Goal: Task Accomplishment & Management: Use online tool/utility

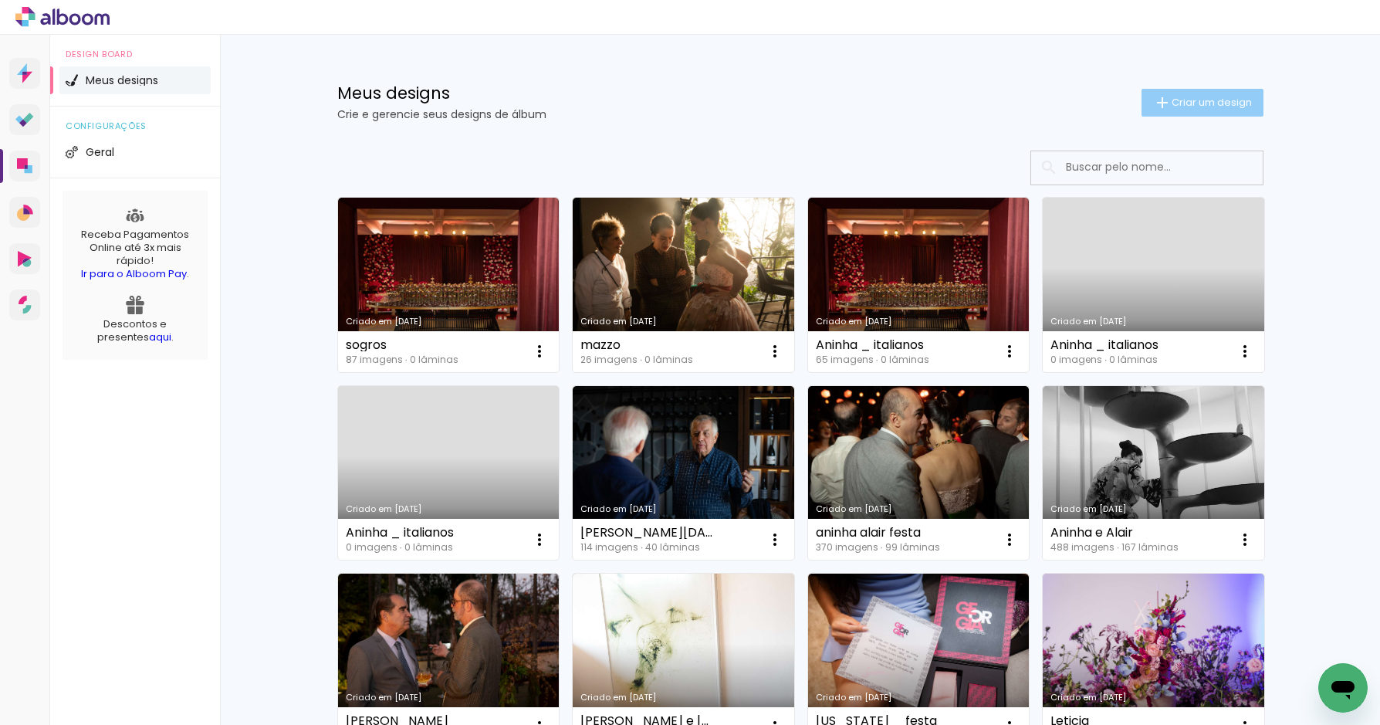
click at [1203, 103] on span "Criar um design" at bounding box center [1212, 102] width 80 height 10
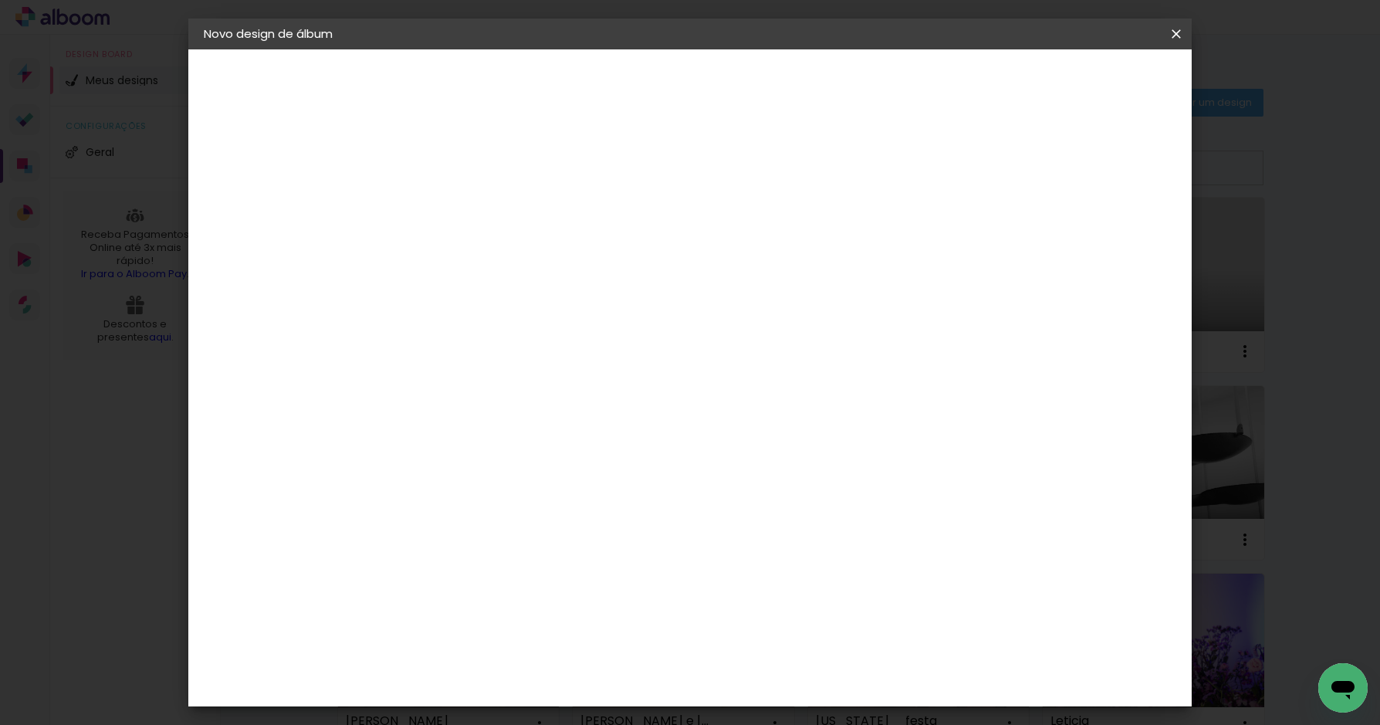
click at [456, 201] on input at bounding box center [456, 207] width 0 height 24
type input "e"
type input "[PERSON_NAME] 2024 niver"
type paper-input "[PERSON_NAME] 2024 niver"
click at [0, 0] on slot "Avançar" at bounding box center [0, 0] width 0 height 0
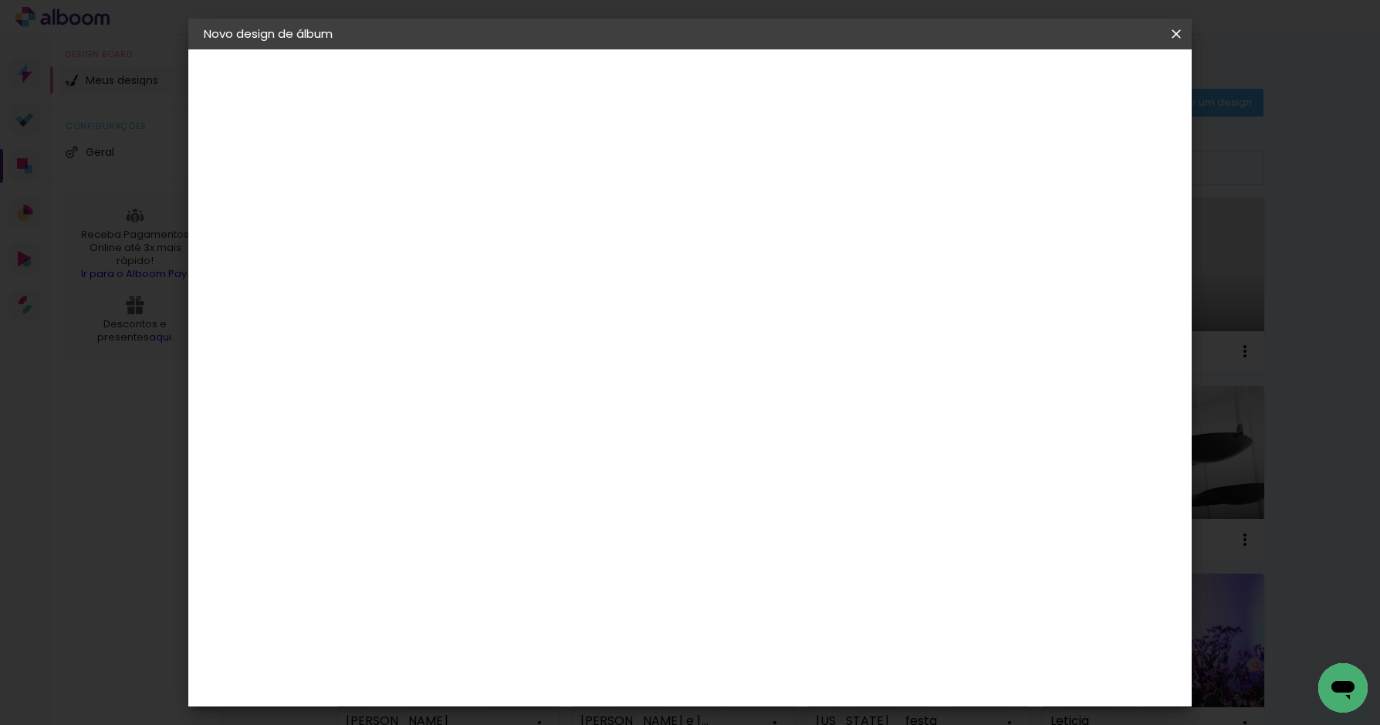
click at [574, 294] on input at bounding box center [496, 293] width 156 height 19
type input "fotolab"
type paper-input "fotolab"
click at [548, 337] on paper-item "Fotolab Álbuns" at bounding box center [480, 352] width 136 height 40
click at [704, 229] on paper-item "Tamanho Livre" at bounding box center [635, 235] width 137 height 34
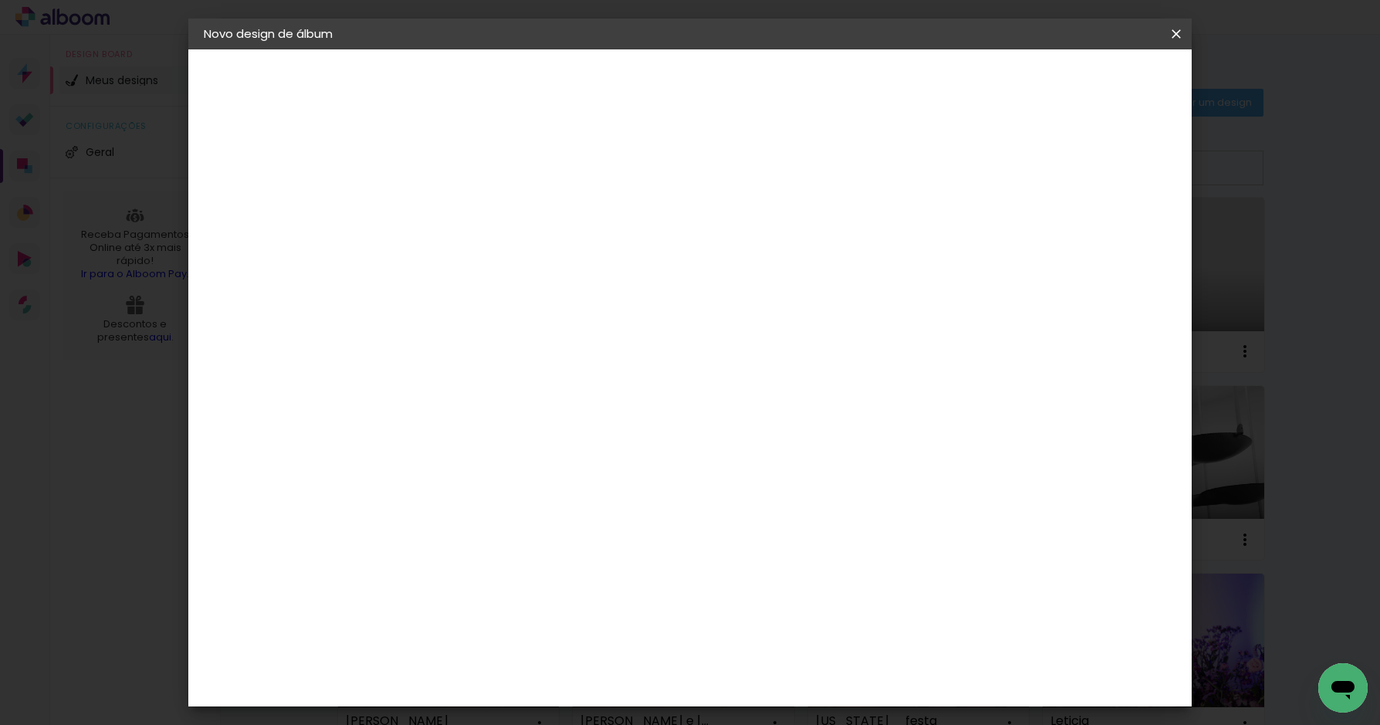
click at [0, 0] on slot "Avançar" at bounding box center [0, 0] width 0 height 0
click at [1015, 178] on div at bounding box center [1008, 178] width 14 height 14
type paper-checkbox "on"
click at [1092, 79] on span "Iniciar design" at bounding box center [1056, 81] width 70 height 11
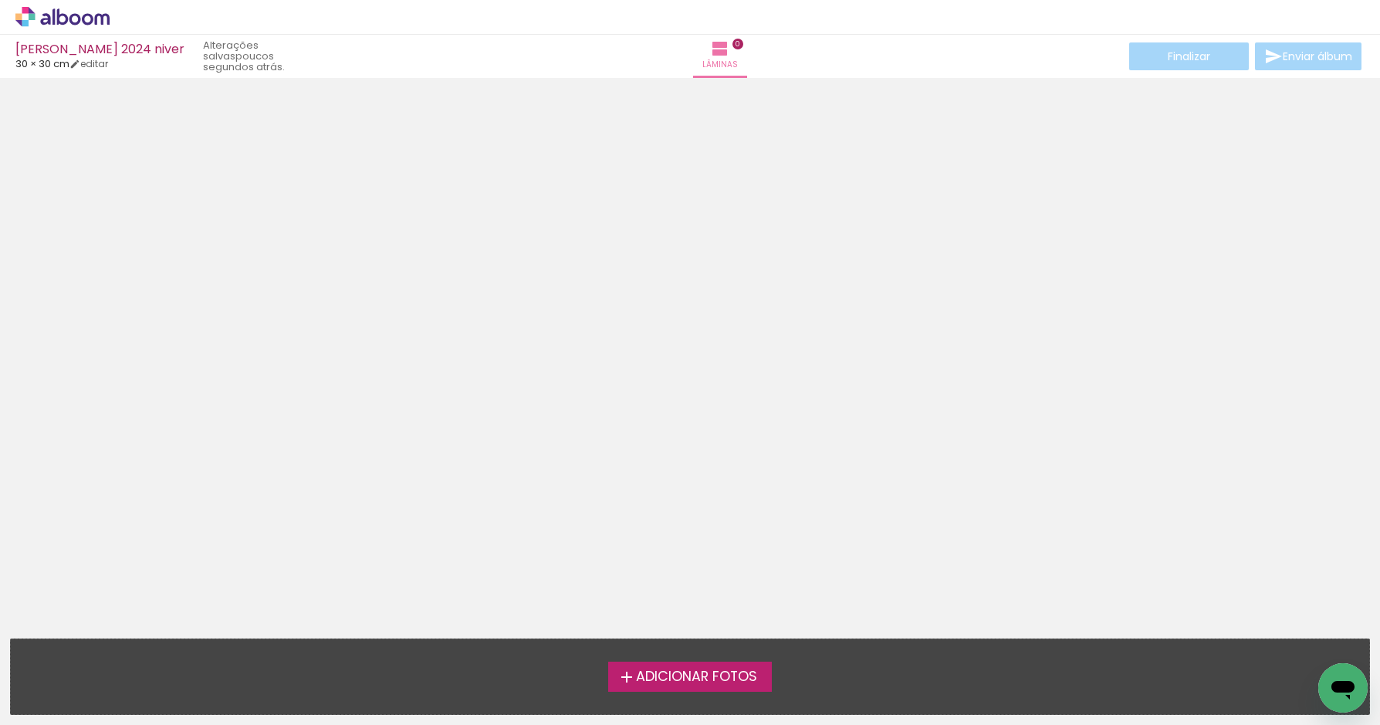
click at [714, 675] on span "Adicionar Fotos" at bounding box center [696, 677] width 121 height 14
click at [0, 0] on input "file" at bounding box center [0, 0] width 0 height 0
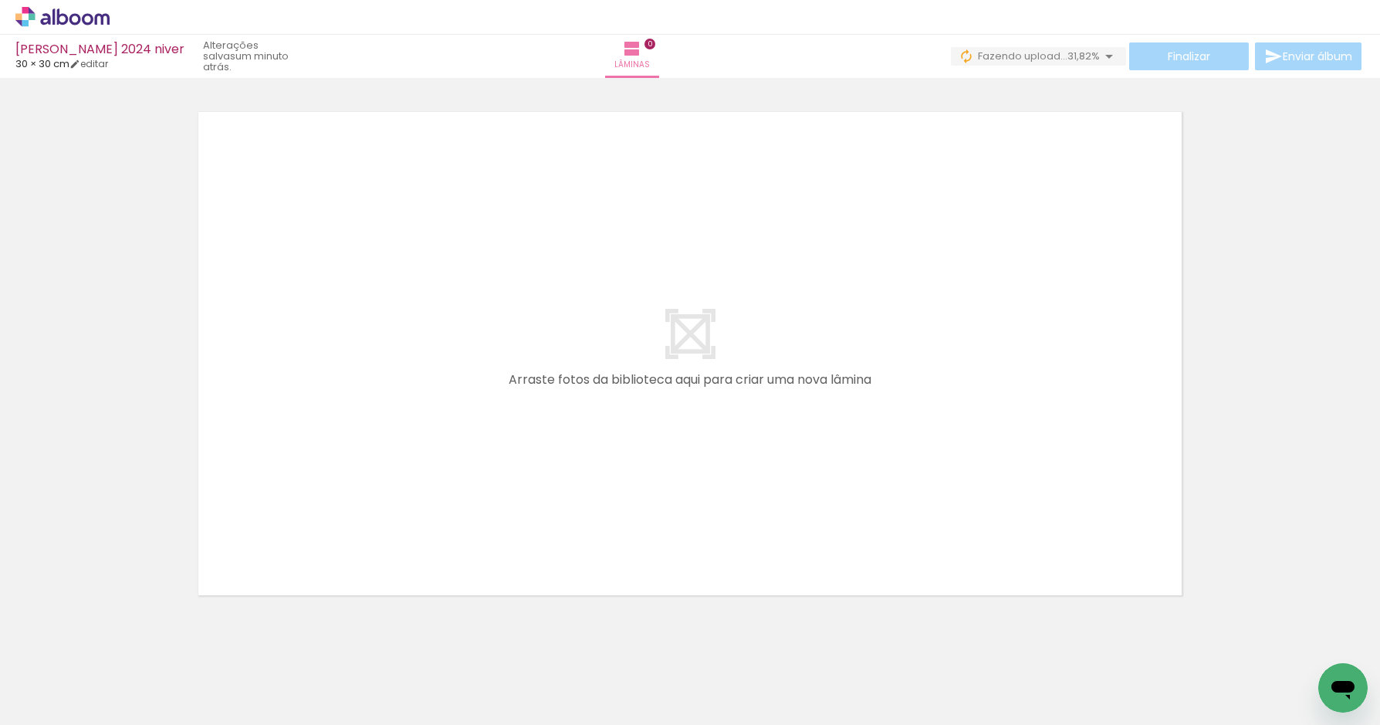
click at [49, 701] on span "Adicionar Fotos" at bounding box center [55, 704] width 46 height 17
click at [0, 0] on input "file" at bounding box center [0, 0] width 0 height 0
click at [52, 706] on span "Adicionar Fotos" at bounding box center [55, 704] width 46 height 17
click at [0, 0] on input "file" at bounding box center [0, 0] width 0 height 0
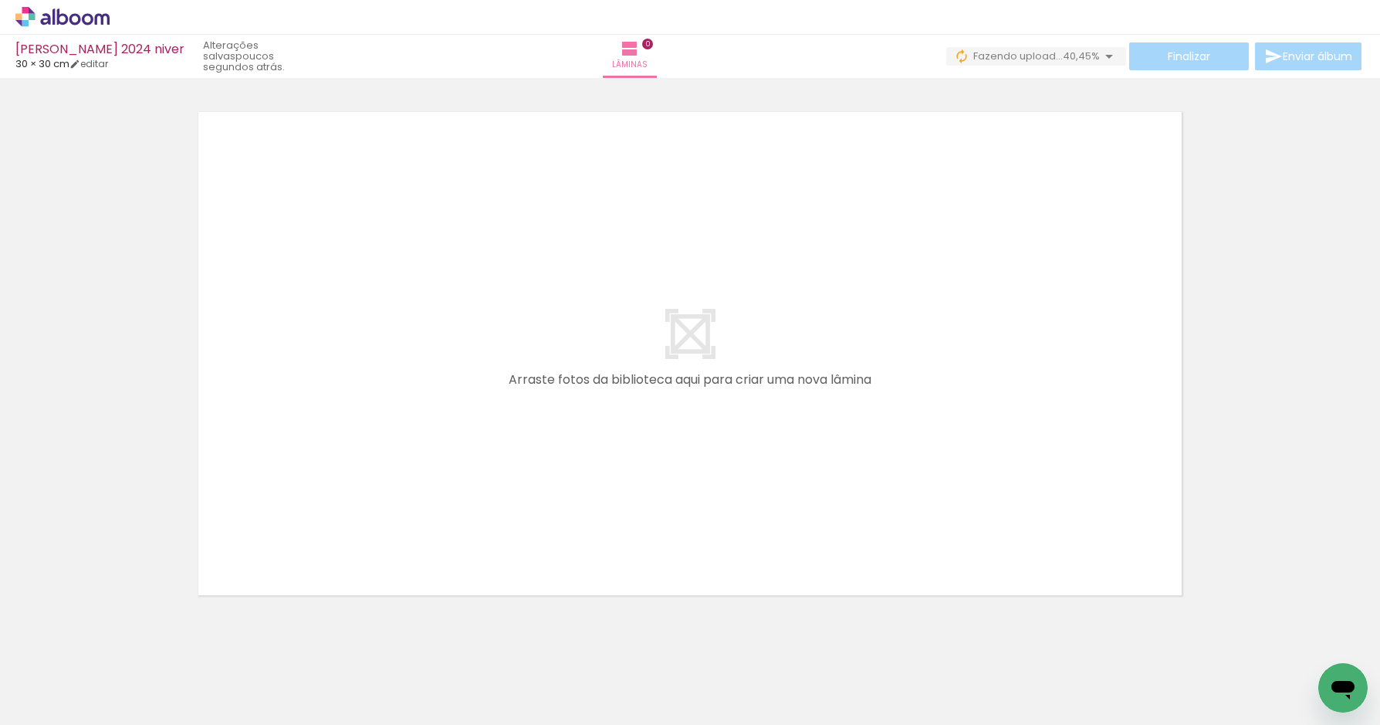
scroll to position [49, 0]
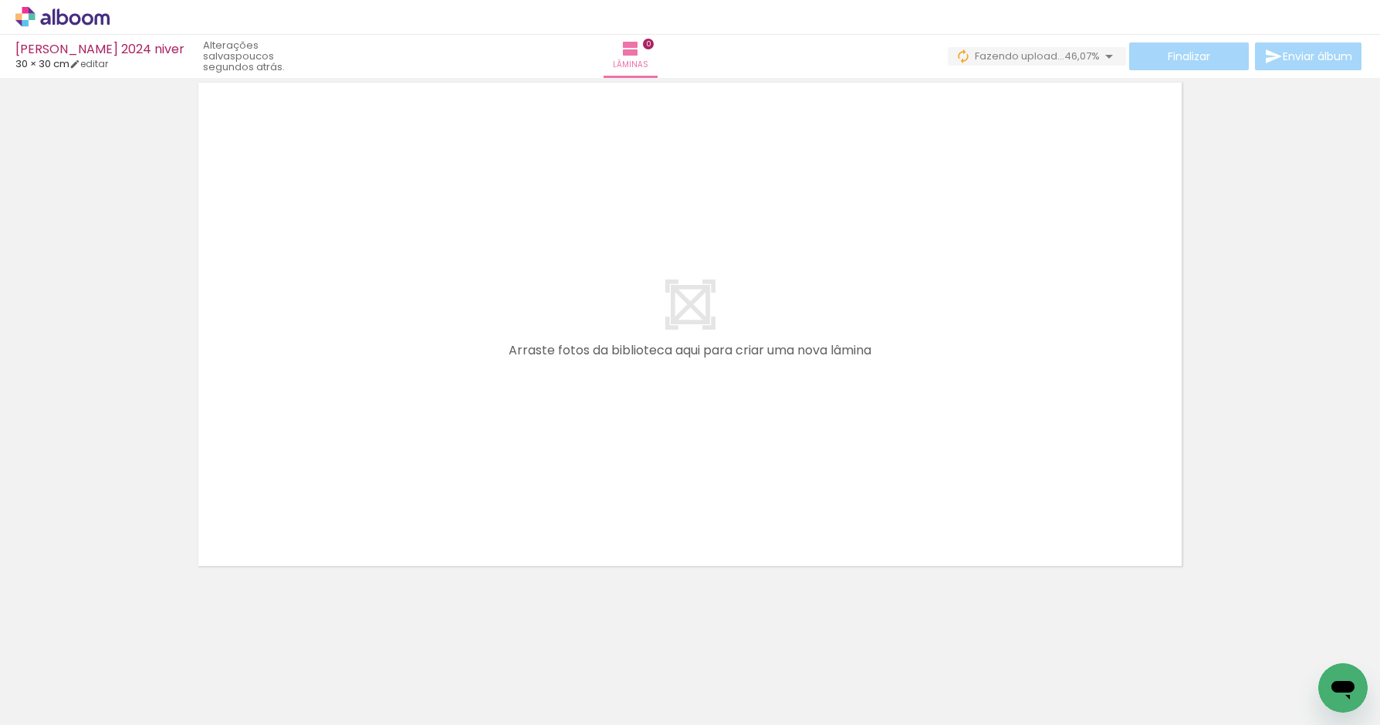
click at [50, 698] on span "Adicionar Fotos" at bounding box center [55, 704] width 46 height 17
click at [0, 0] on input "file" at bounding box center [0, 0] width 0 height 0
click at [54, 698] on span "Adicionar Fotos" at bounding box center [55, 704] width 46 height 17
click at [0, 0] on input "file" at bounding box center [0, 0] width 0 height 0
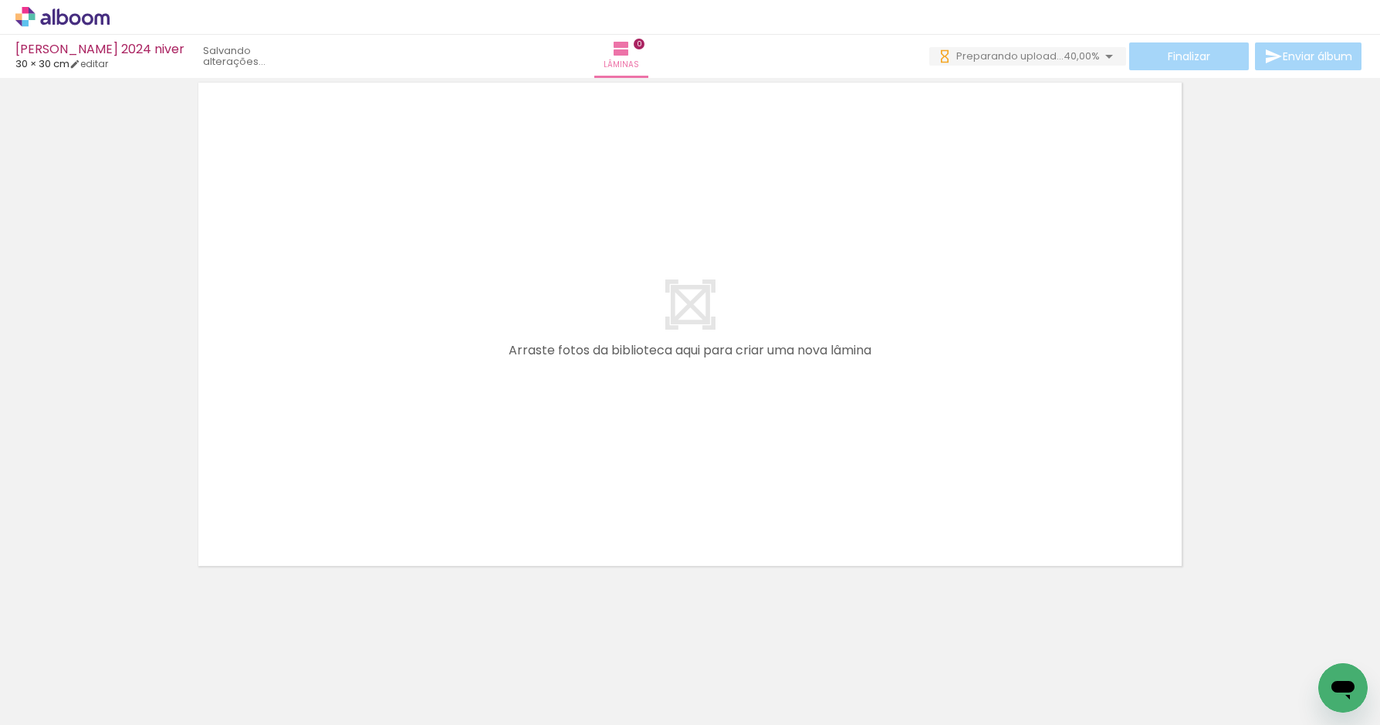
click at [36, 699] on span "Adicionar Fotos" at bounding box center [55, 704] width 46 height 17
click at [0, 0] on input "file" at bounding box center [0, 0] width 0 height 0
click at [60, 701] on span "Adicionar Fotos" at bounding box center [55, 704] width 46 height 17
click at [0, 0] on input "file" at bounding box center [0, 0] width 0 height 0
click at [44, 696] on span "Adicionar Fotos" at bounding box center [55, 704] width 46 height 17
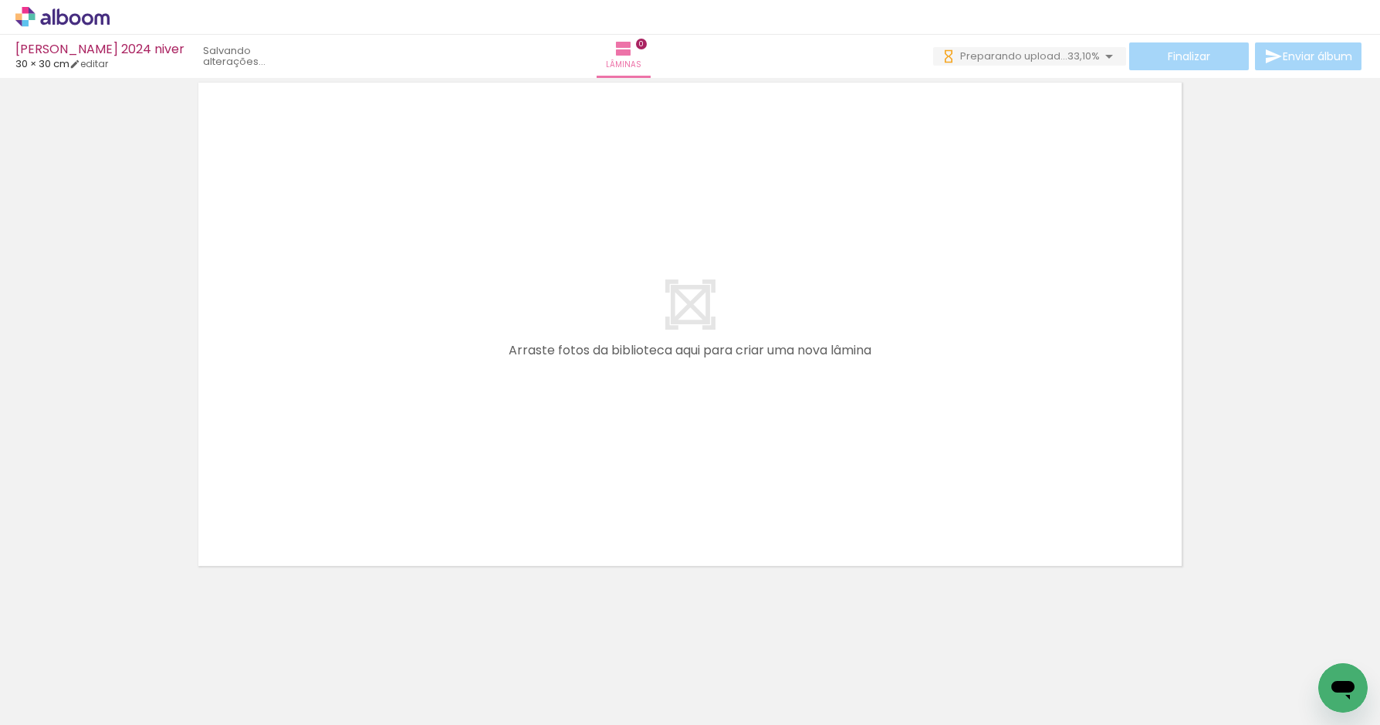
click at [0, 0] on input "file" at bounding box center [0, 0] width 0 height 0
click at [58, 706] on span "Adicionar Fotos" at bounding box center [55, 704] width 46 height 17
click at [0, 0] on input "file" at bounding box center [0, 0] width 0 height 0
